Goal: Task Accomplishment & Management: Manage account settings

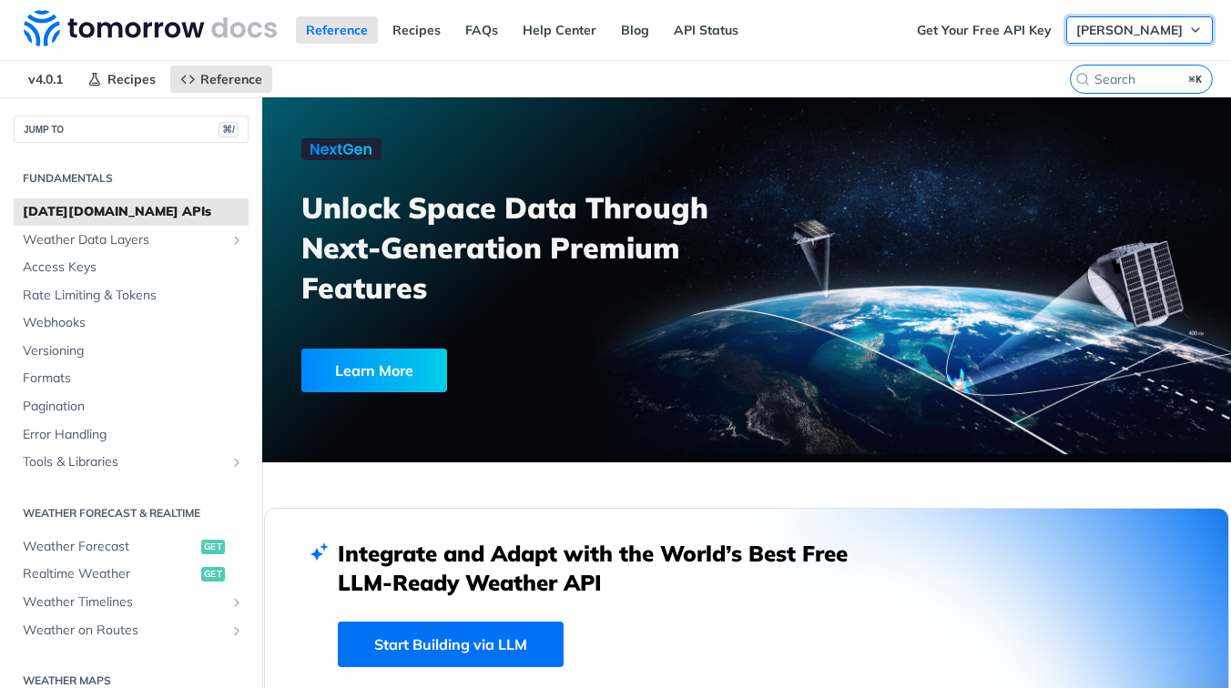
click at [1150, 24] on span "[PERSON_NAME]" at bounding box center [1129, 30] width 106 height 16
click at [1100, 35] on span "[PERSON_NAME]" at bounding box center [1129, 30] width 106 height 16
click at [1091, 72] on link "Log Out" at bounding box center [1118, 65] width 180 height 25
click at [1177, 35] on link "Log In" at bounding box center [1183, 29] width 57 height 27
